Goal: Task Accomplishment & Management: Use online tool/utility

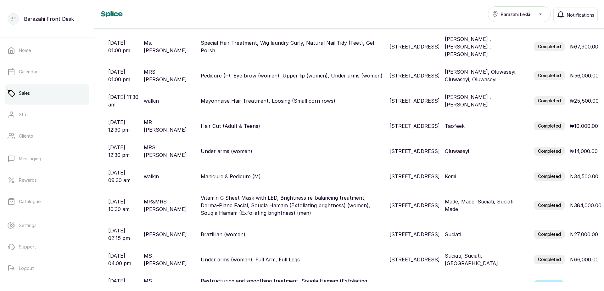
scroll to position [94, 0]
click at [574, 255] on p "₦66,000.00" at bounding box center [584, 259] width 29 height 8
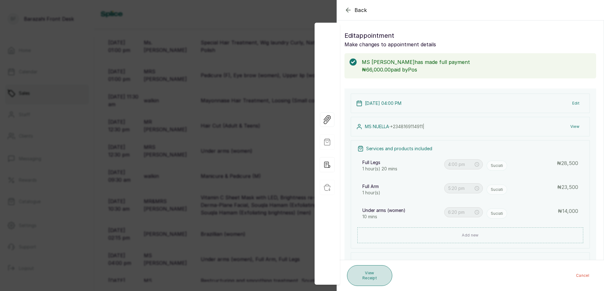
click at [370, 277] on button "View Receipt" at bounding box center [369, 275] width 45 height 21
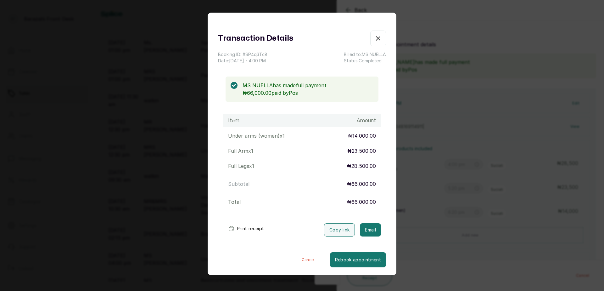
click at [242, 227] on button "Print receipt" at bounding box center [246, 228] width 46 height 13
